Goal: Task Accomplishment & Management: Use online tool/utility

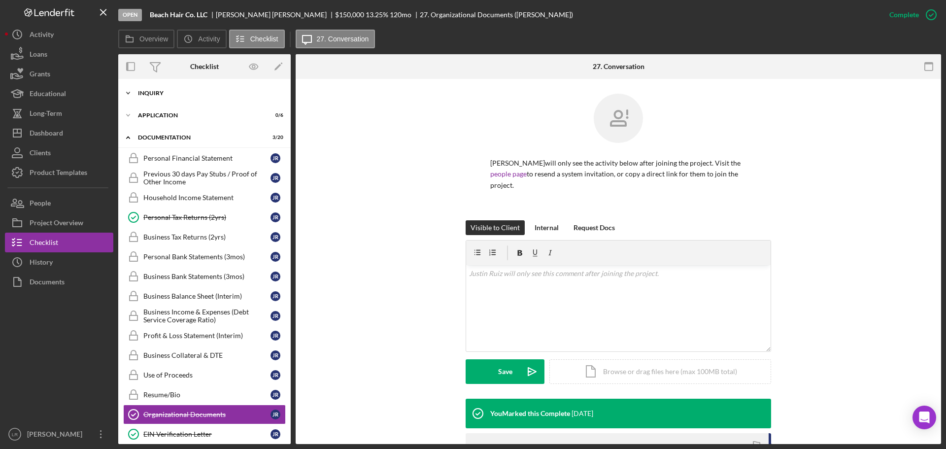
click at [172, 89] on div "Icon/Expander Inquiry 1 / 10" at bounding box center [204, 93] width 172 height 20
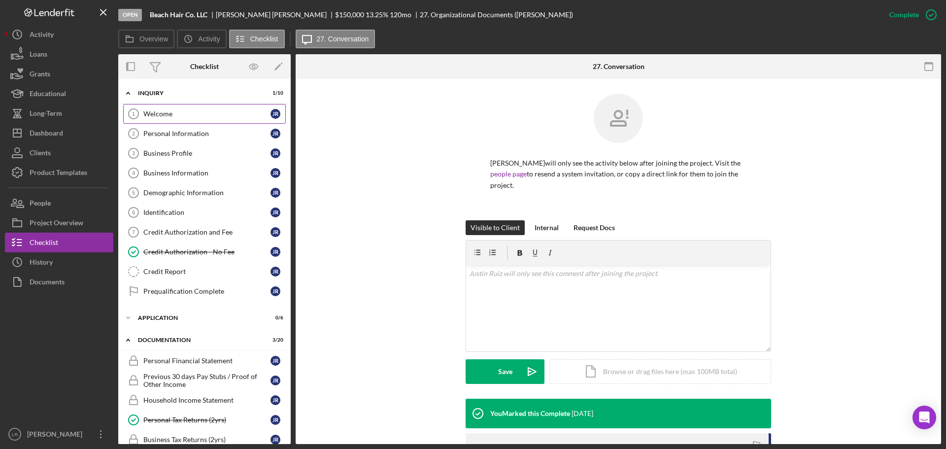
click at [194, 106] on link "Welcome 1 Welcome J R" at bounding box center [204, 114] width 163 height 20
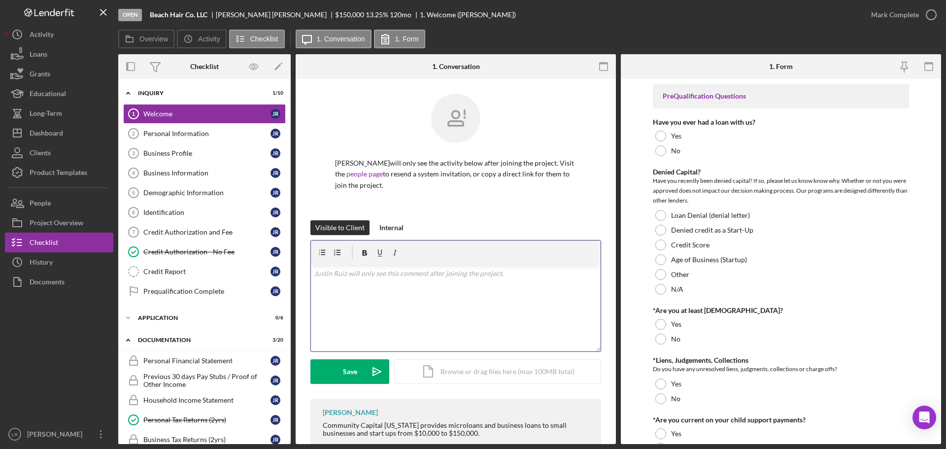
click at [425, 327] on div "v Color teal Color pink Remove color Add row above Add row below Add column bef…" at bounding box center [456, 308] width 290 height 86
